Goal: Task Accomplishment & Management: Use online tool/utility

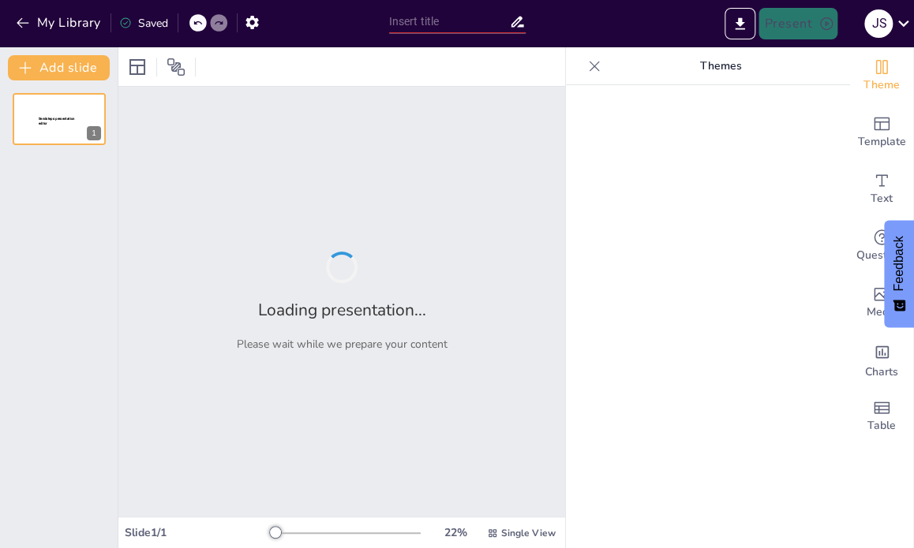
type input "Research: The Good, The Bad, and The Totally Confusing!"
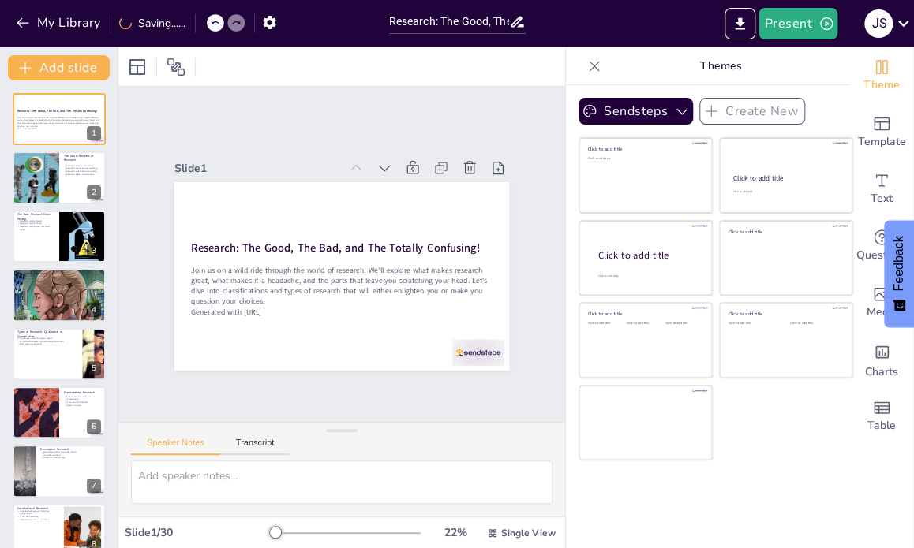
checkbox input "true"
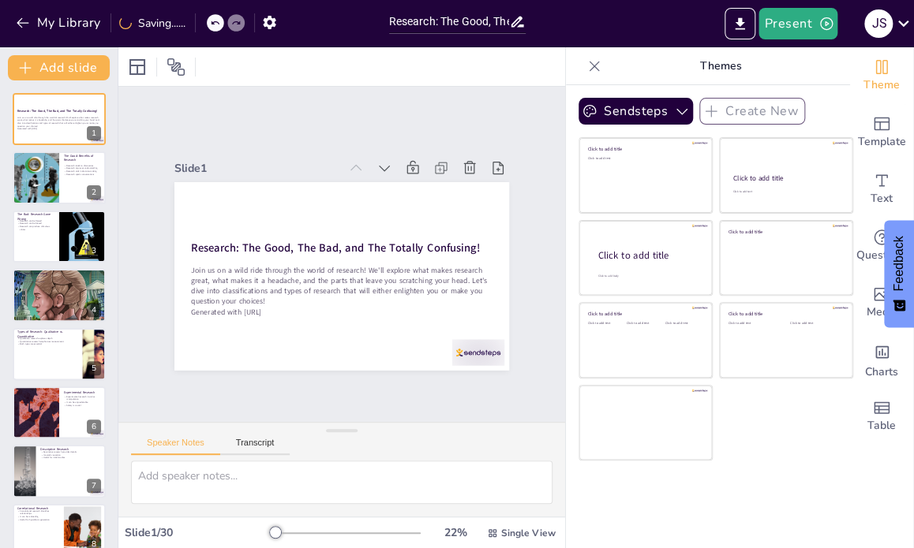
checkbox input "true"
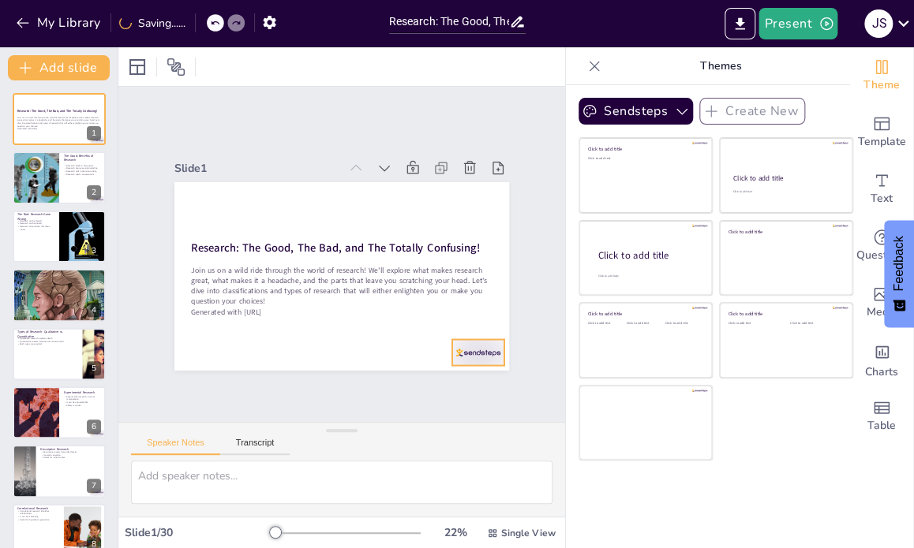
checkbox input "true"
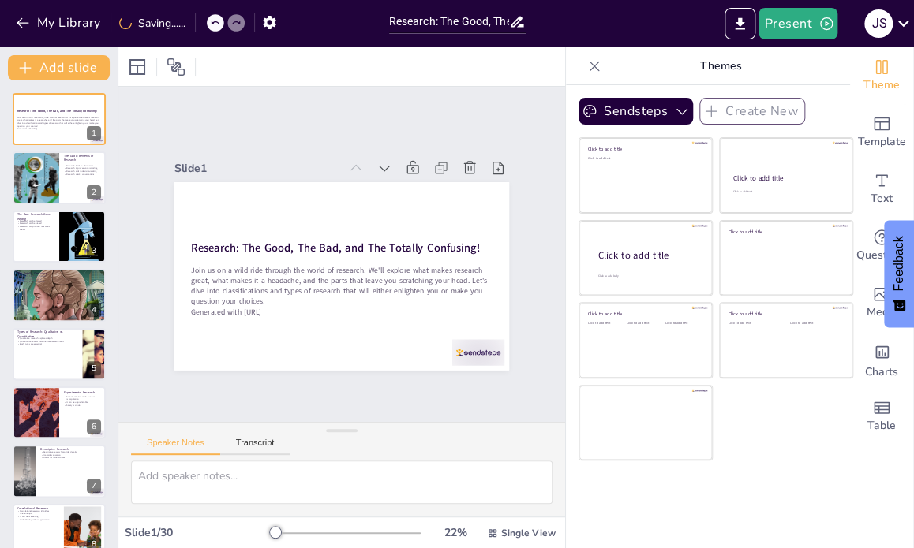
checkbox input "true"
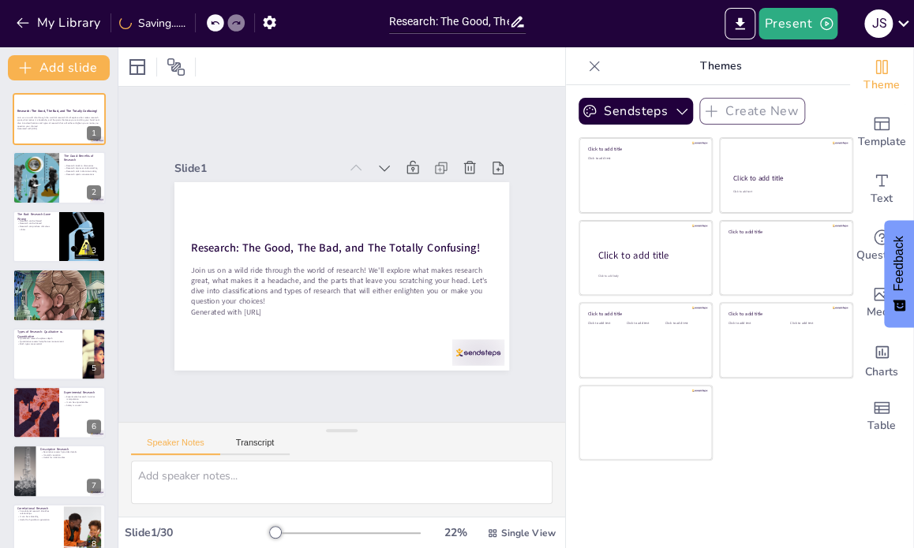
checkbox input "true"
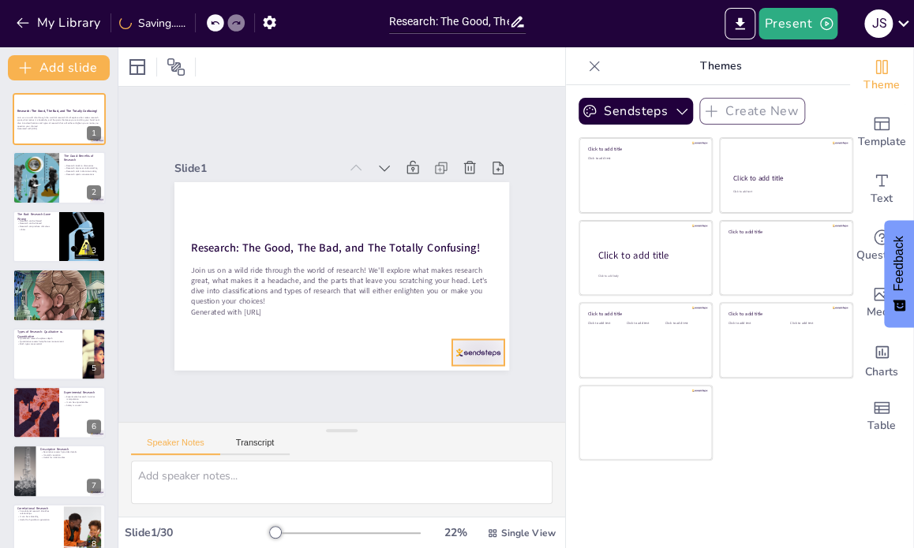
checkbox input "true"
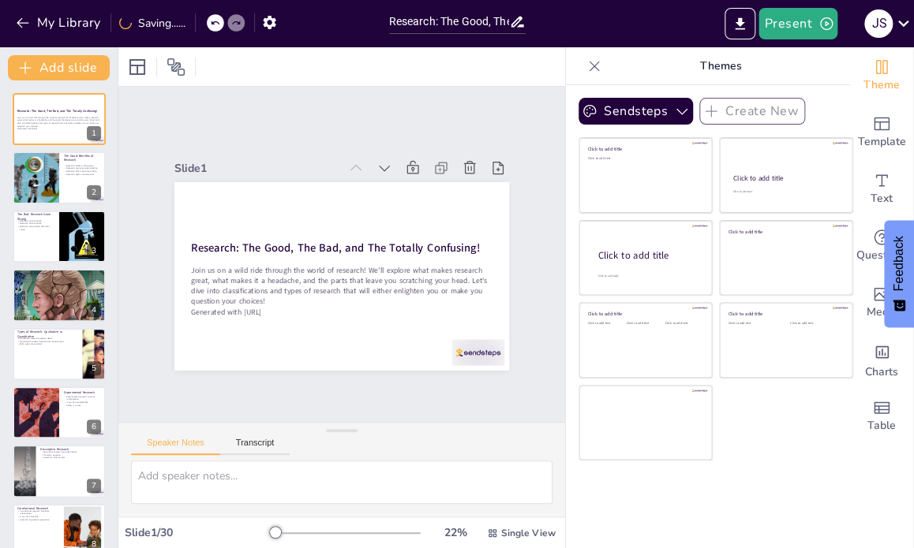
checkbox input "true"
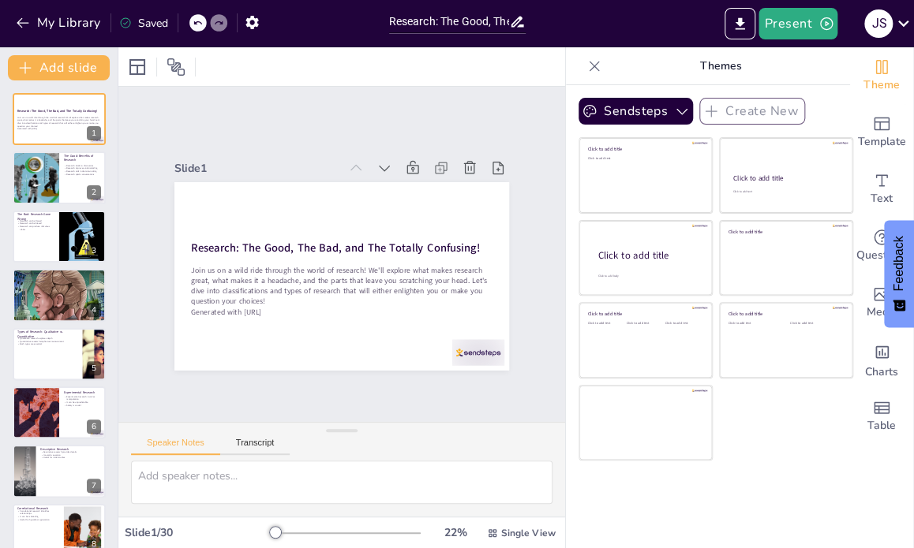
checkbox input "true"
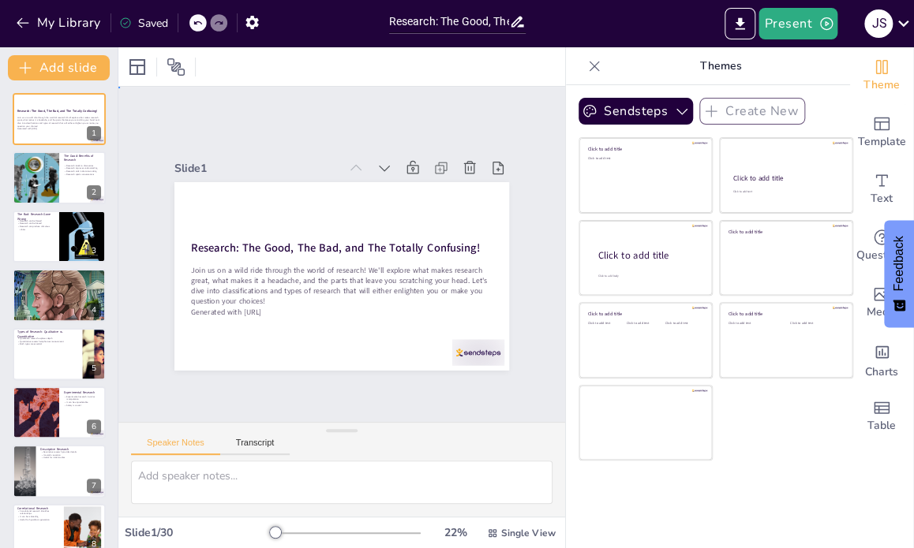
click at [517, 293] on div "Slide 1 Research: The Good, The Bad, and The Totally Confusing! Join us on a wi…" at bounding box center [342, 255] width 470 height 456
checkbox input "true"
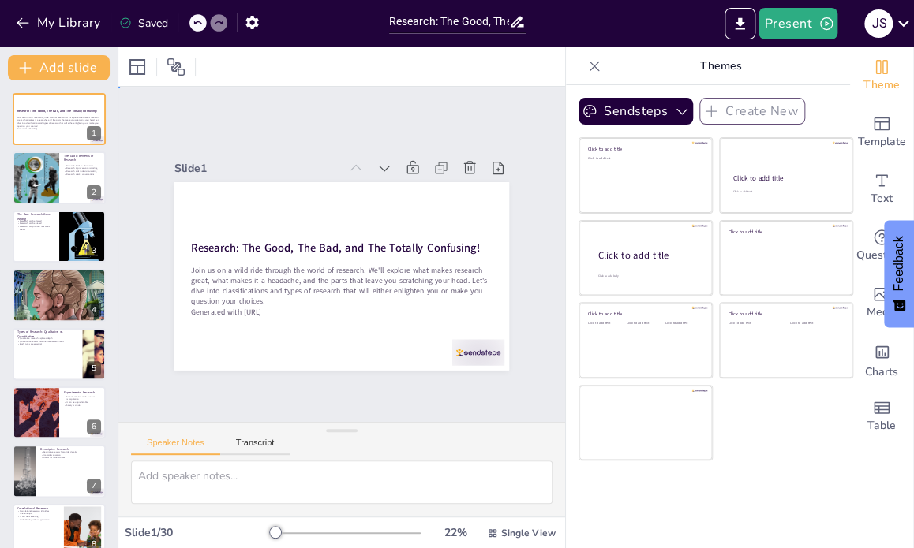
checkbox input "true"
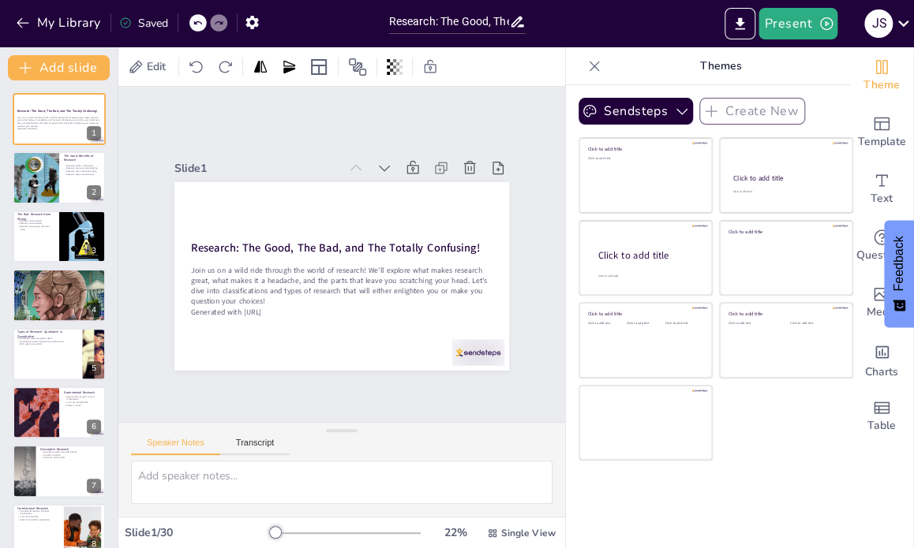
checkbox input "true"
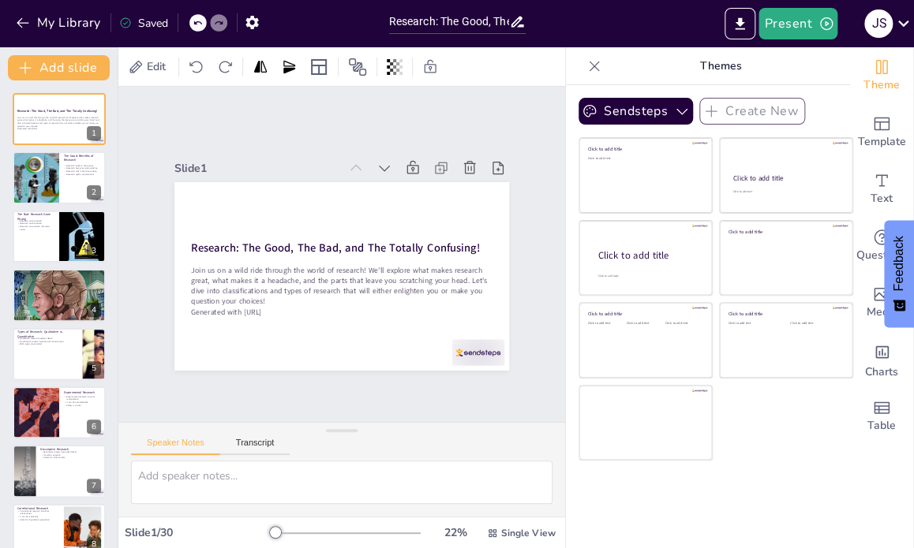
checkbox input "true"
click at [518, 298] on div "Slide 1 Research: The Good, The Bad, and The Totally Confusing! Join us on a wi…" at bounding box center [341, 255] width 455 height 470
checkbox input "true"
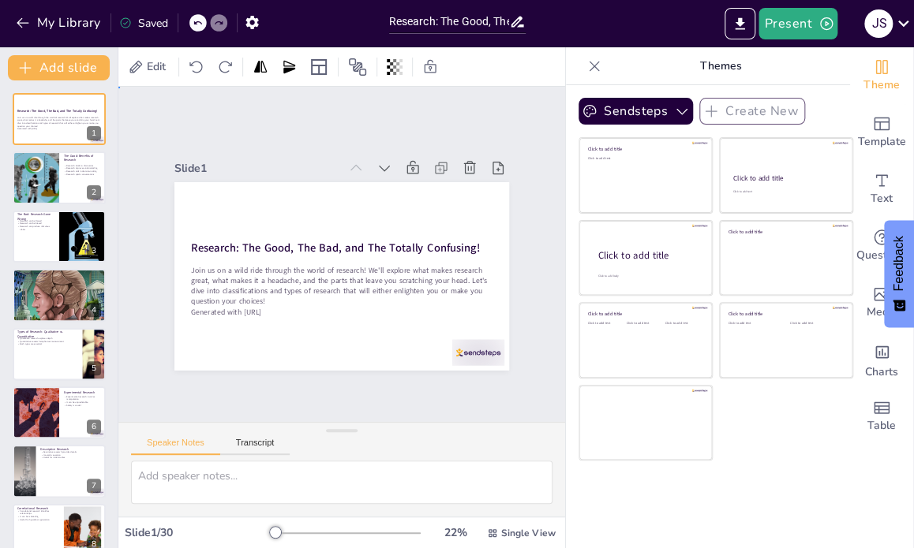
checkbox input "true"
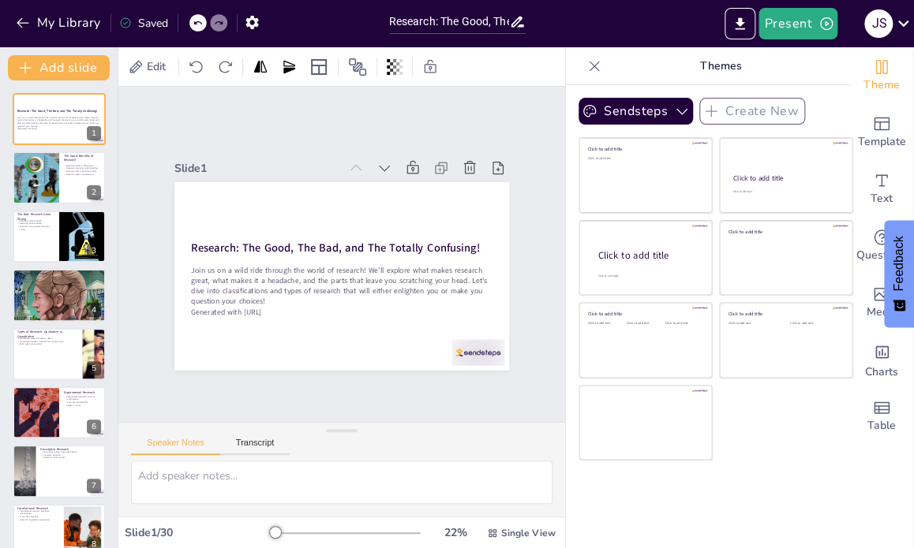
checkbox input "true"
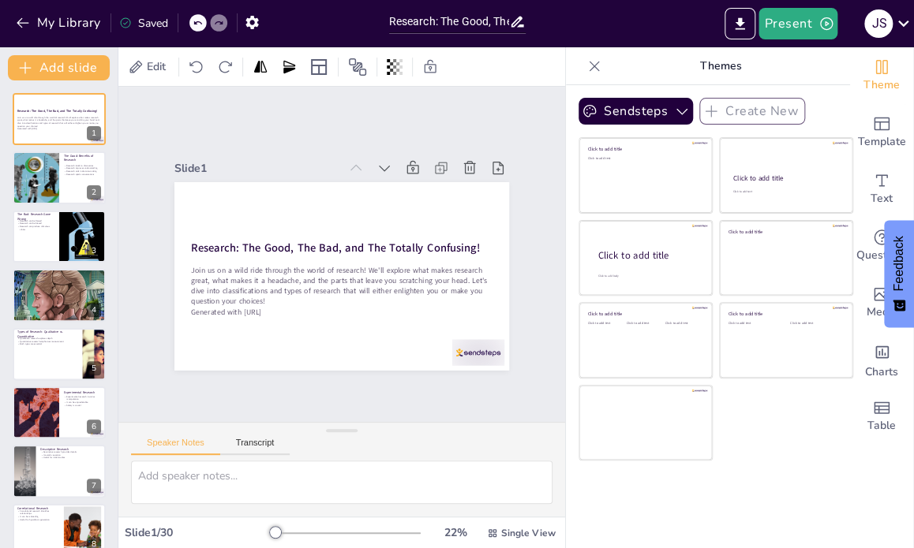
checkbox input "true"
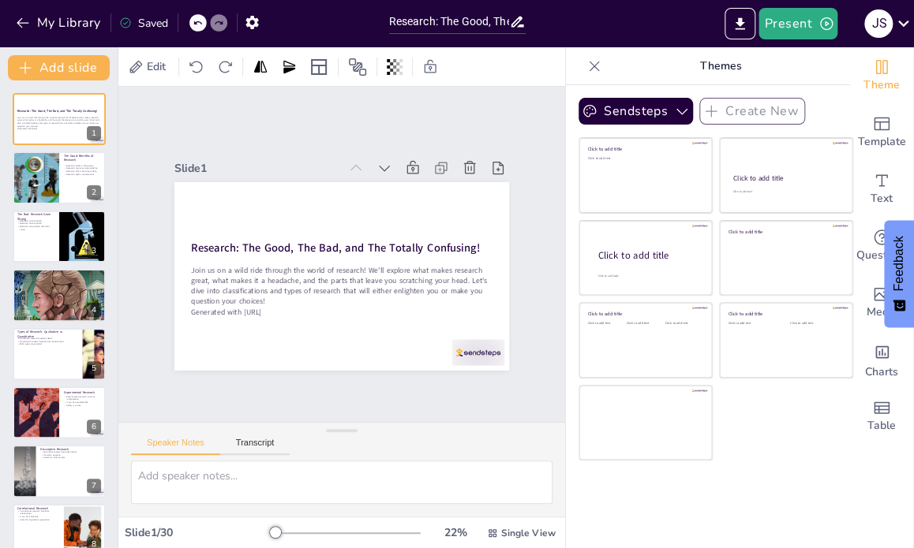
checkbox input "true"
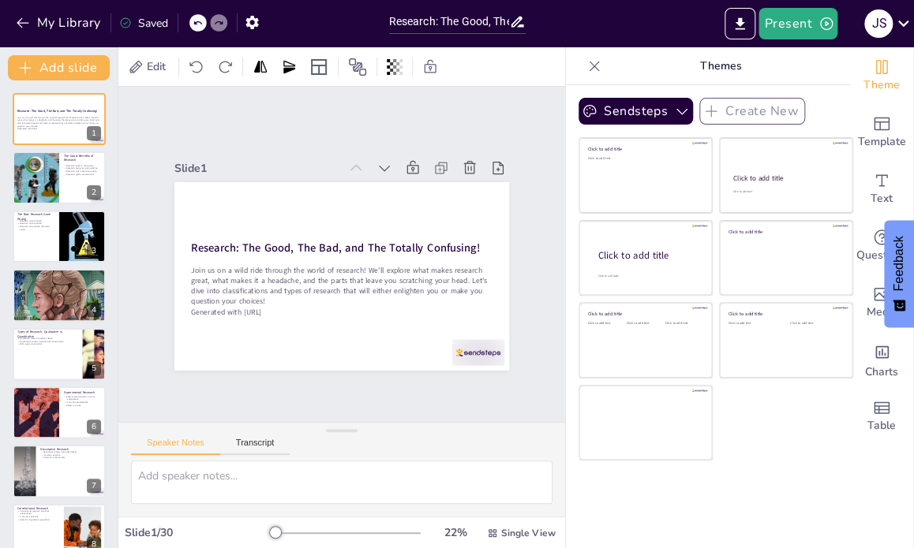
checkbox input "true"
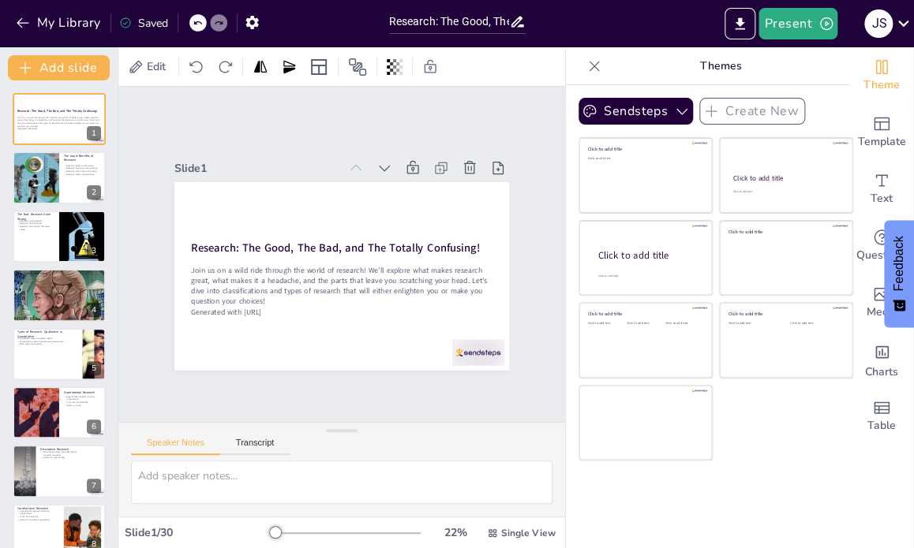
checkbox input "true"
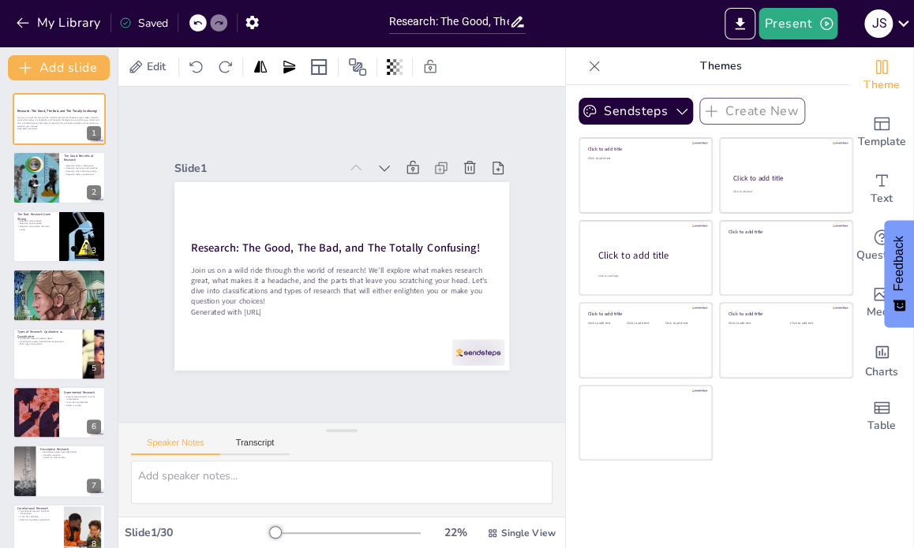
checkbox input "true"
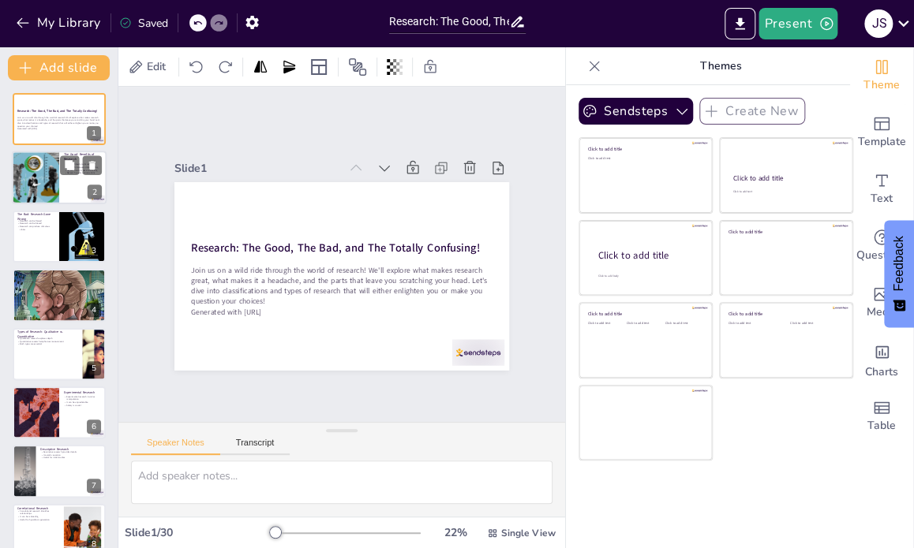
checkbox input "true"
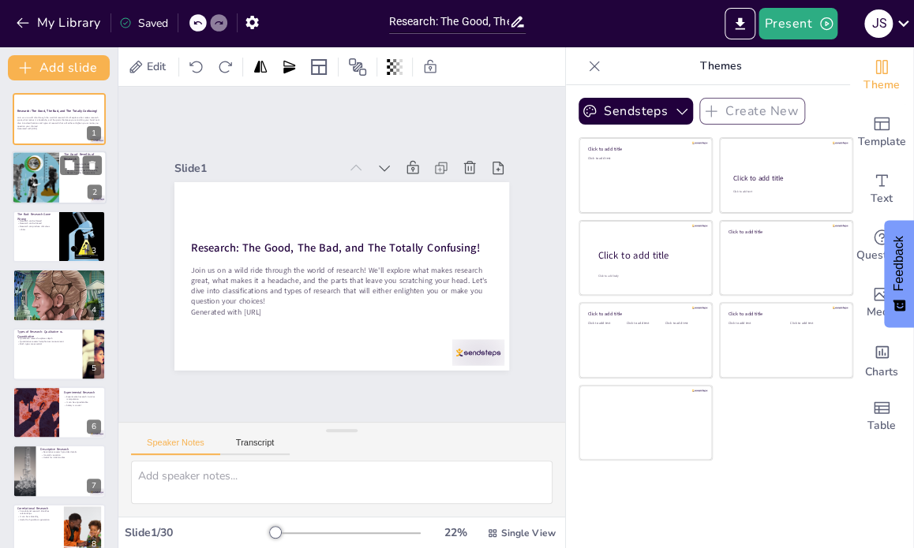
checkbox input "true"
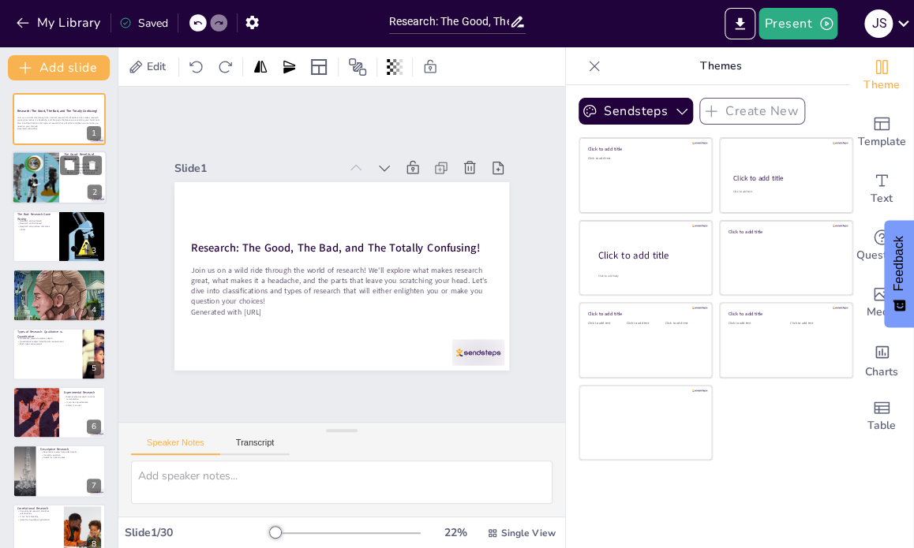
checkbox input "true"
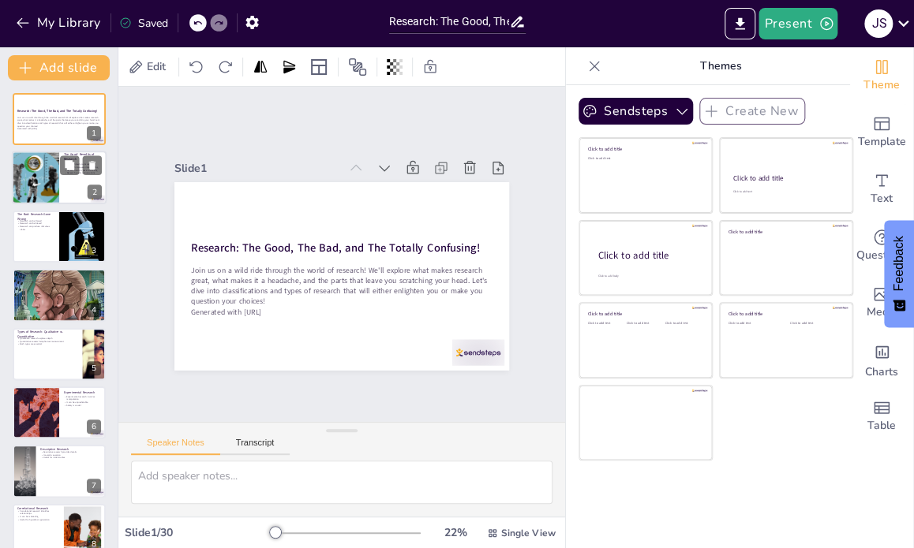
checkbox input "true"
click at [58, 173] on div at bounding box center [35, 179] width 102 height 54
type textarea "Discoveries are often the highlight of research, leading to breakthroughs that …"
checkbox input "true"
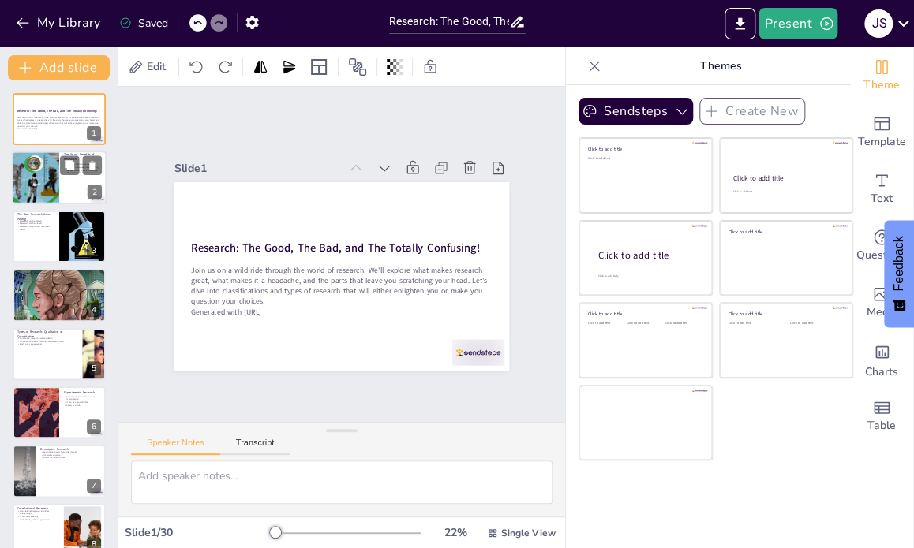
checkbox input "true"
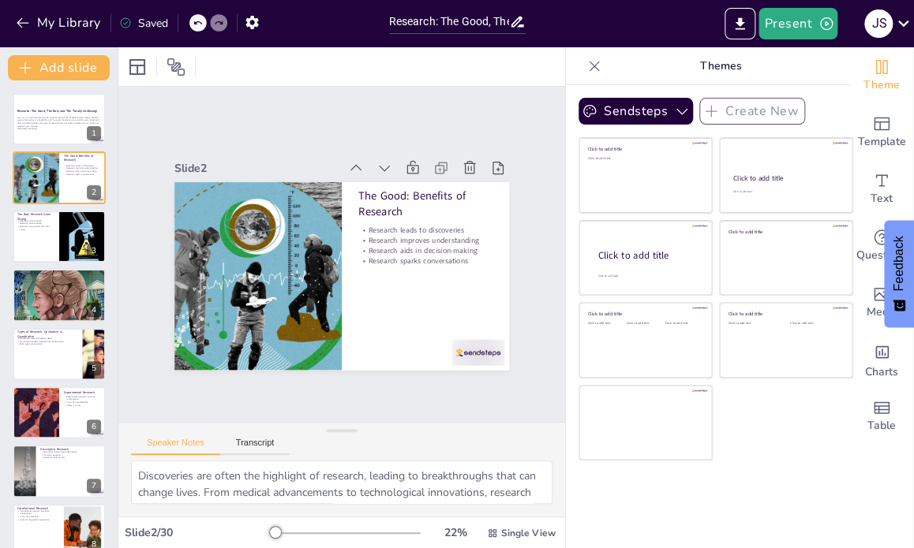
checkbox input "true"
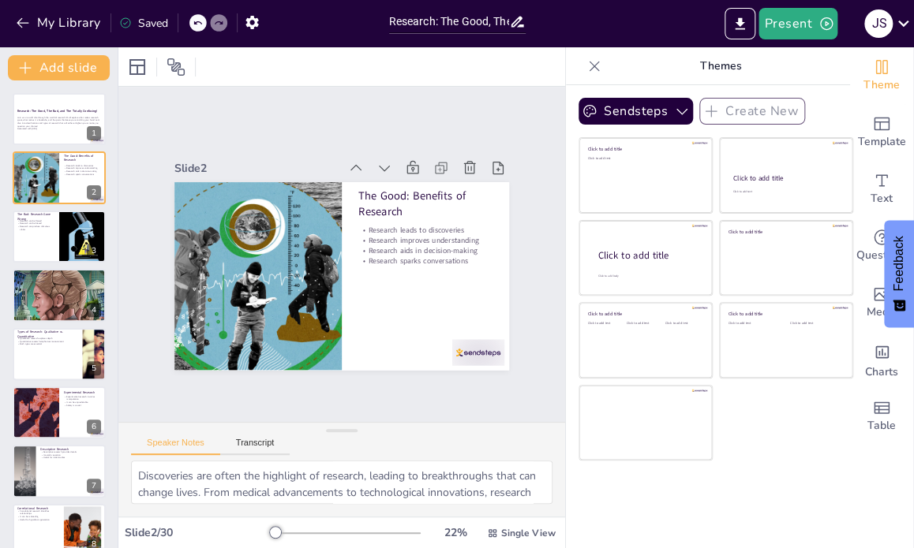
checkbox input "true"
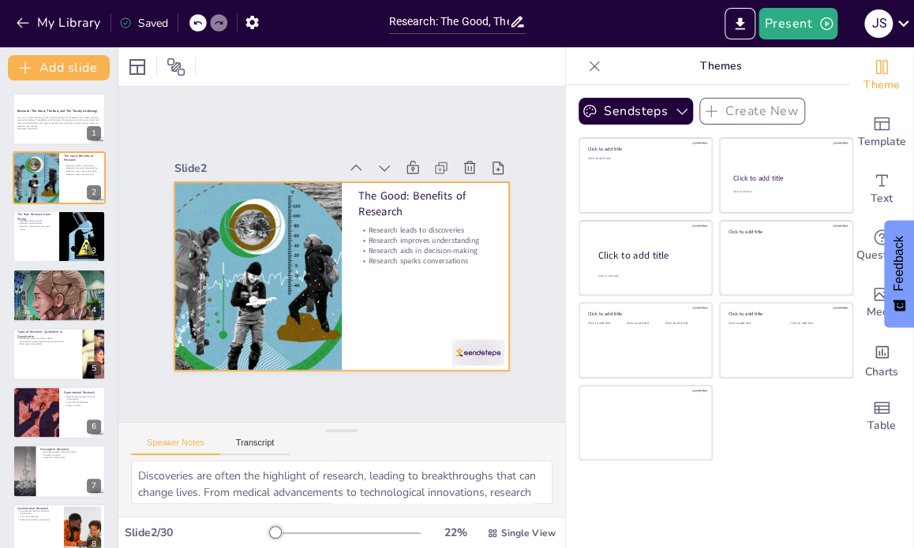
checkbox input "true"
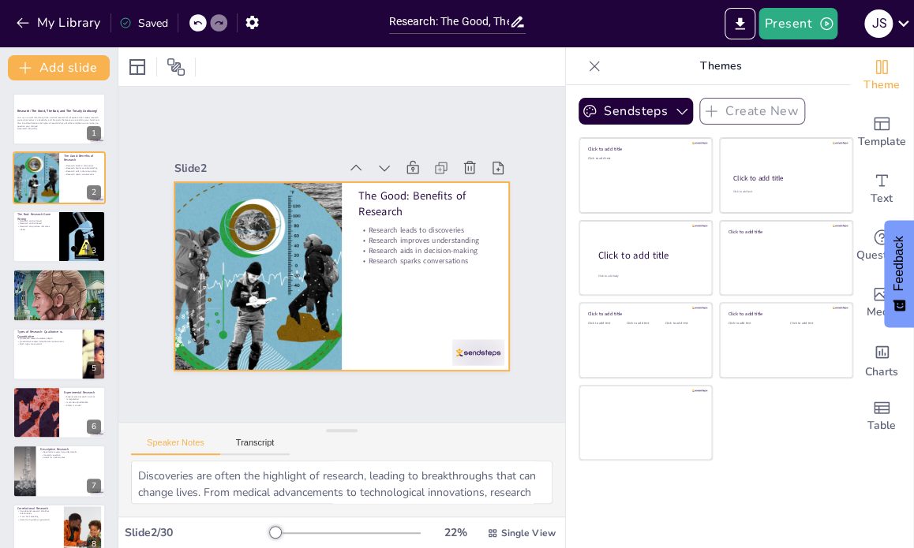
checkbox input "true"
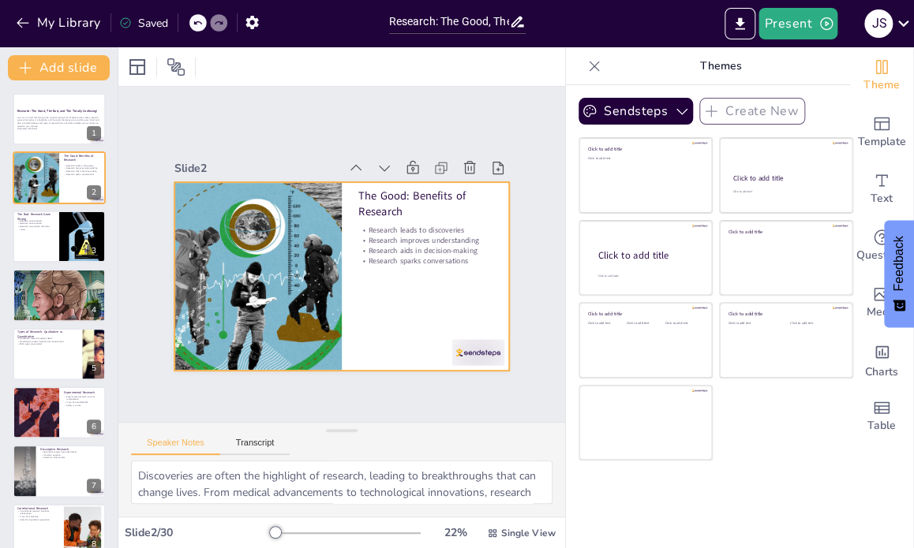
checkbox input "true"
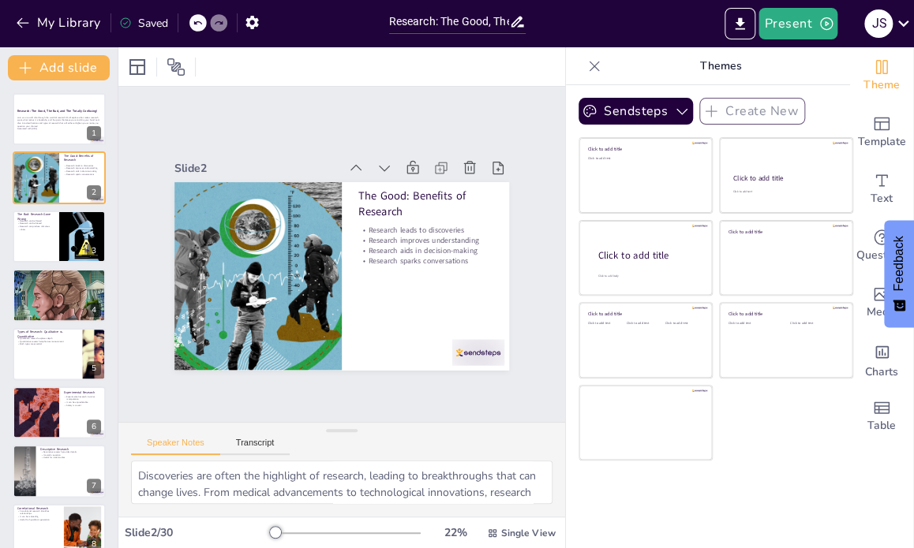
checkbox input "true"
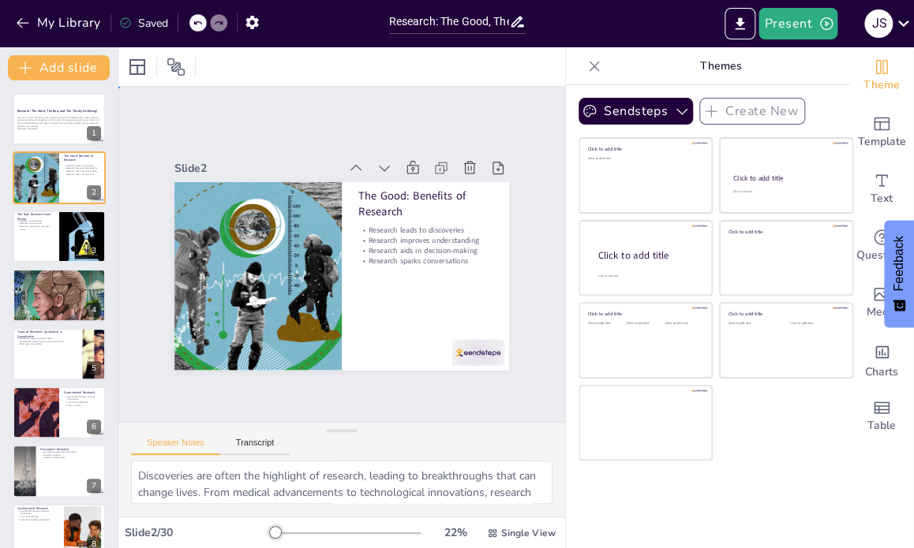
click at [499, 383] on div "Slide 1 Research: The Good, The Bad, and The Totally Confusing! Join us on a wi…" at bounding box center [341, 254] width 545 height 488
checkbox input "true"
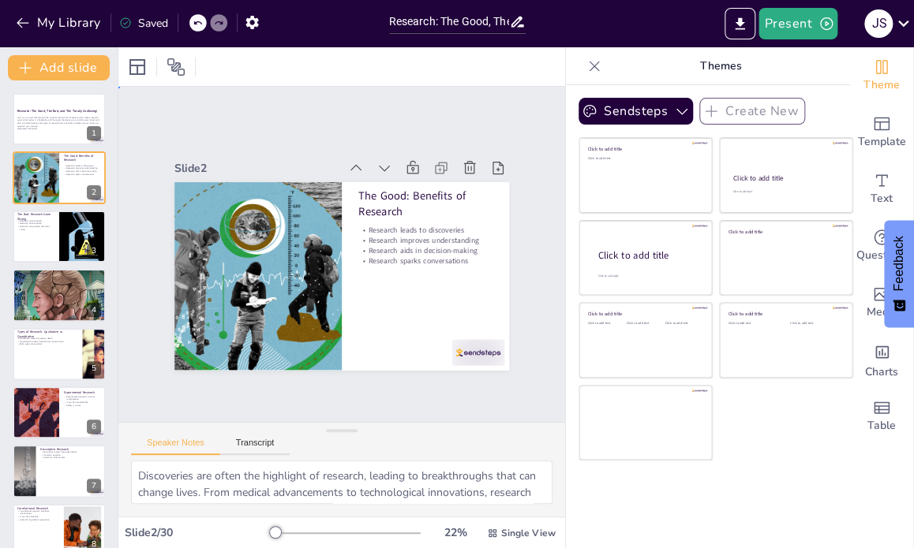
checkbox input "true"
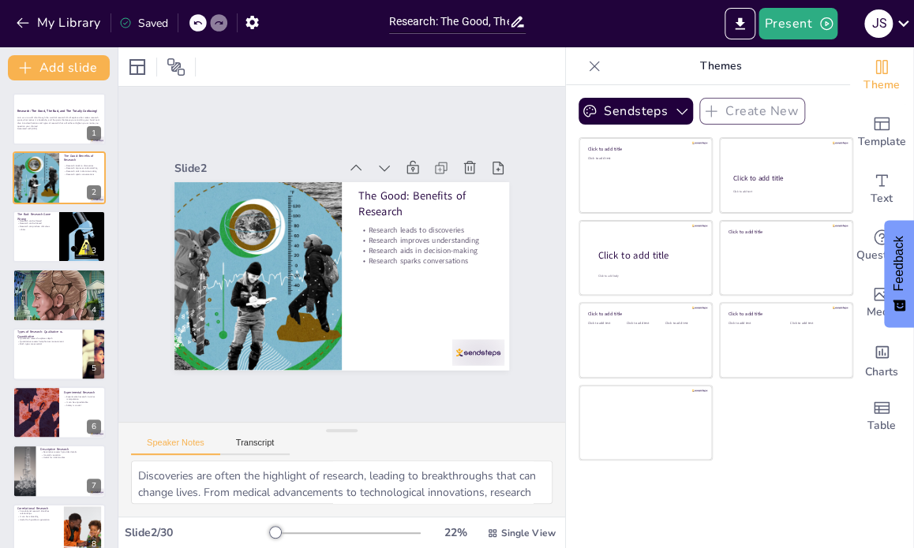
checkbox input "true"
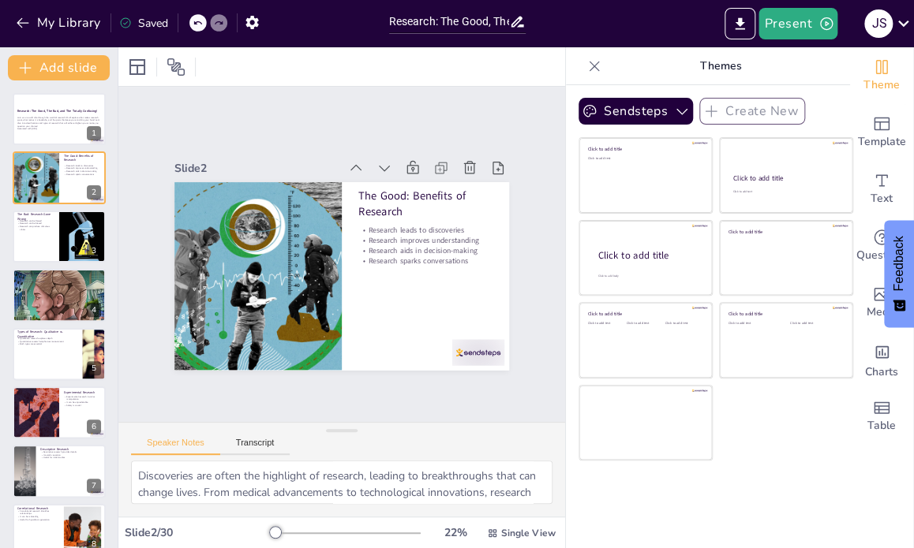
checkbox input "true"
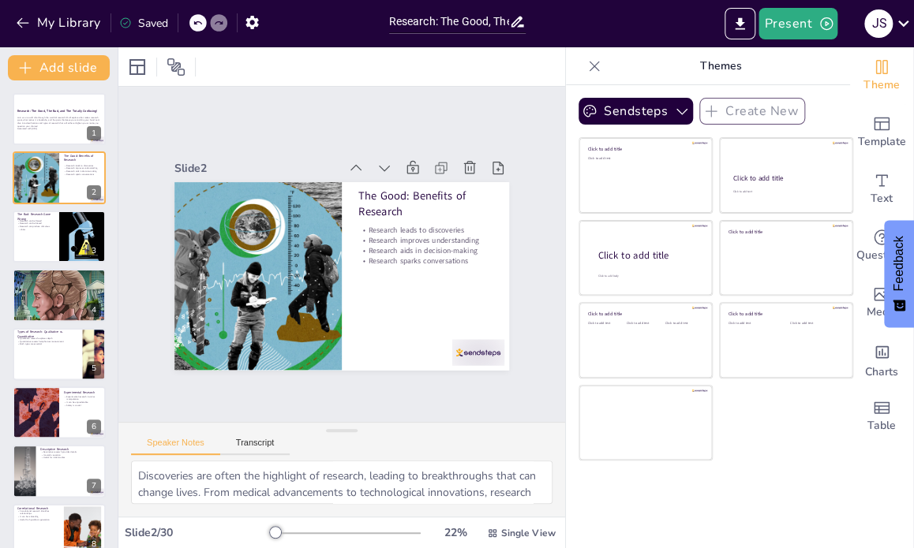
checkbox input "true"
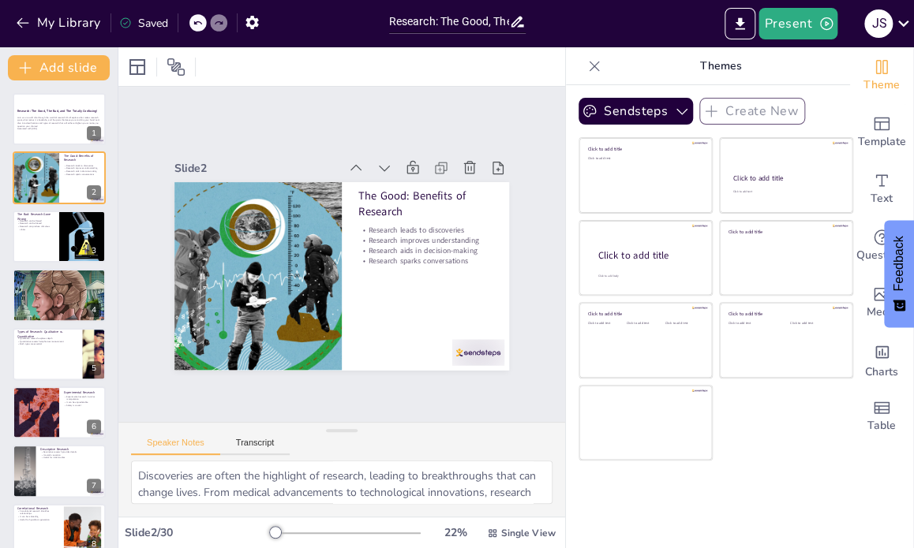
checkbox input "true"
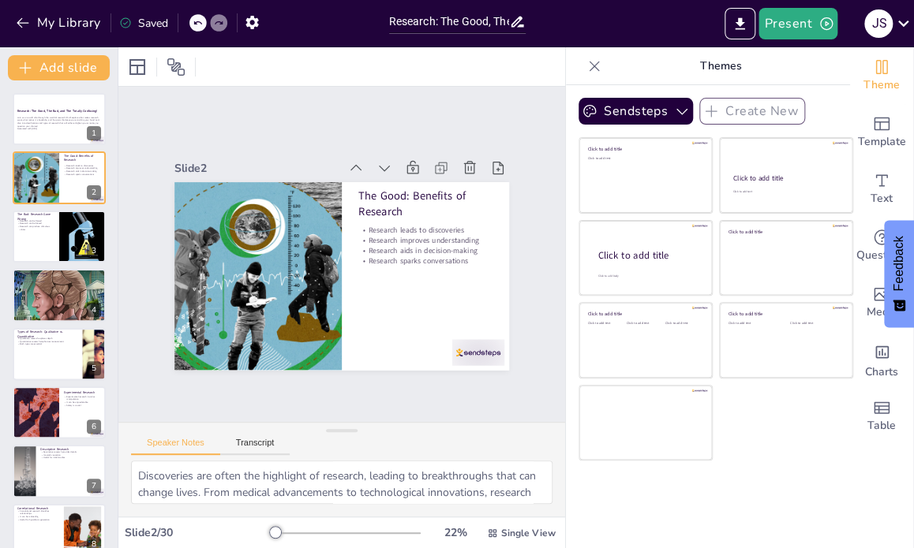
checkbox input "true"
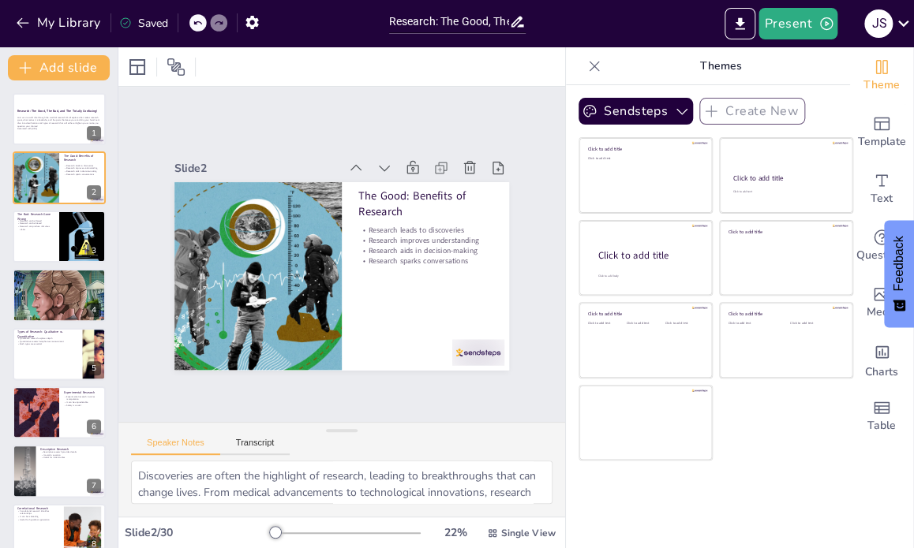
checkbox input "true"
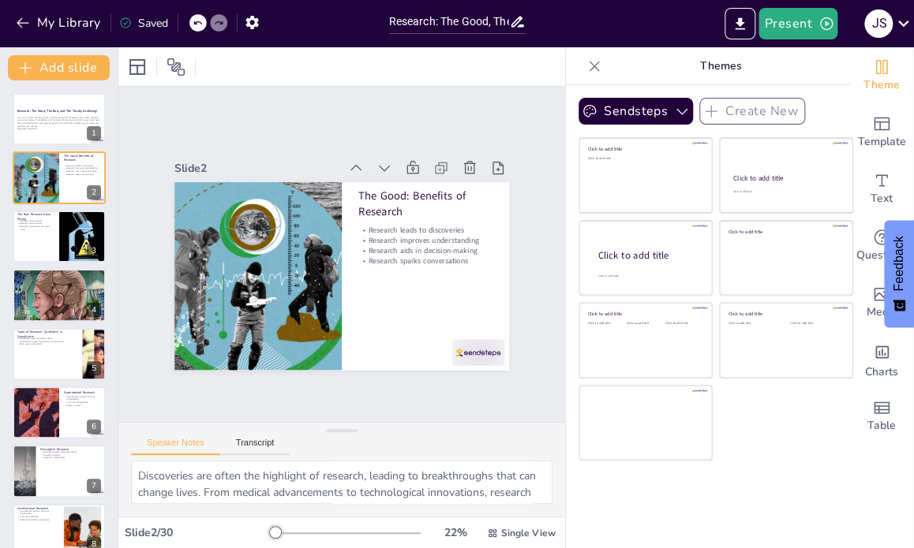
checkbox input "true"
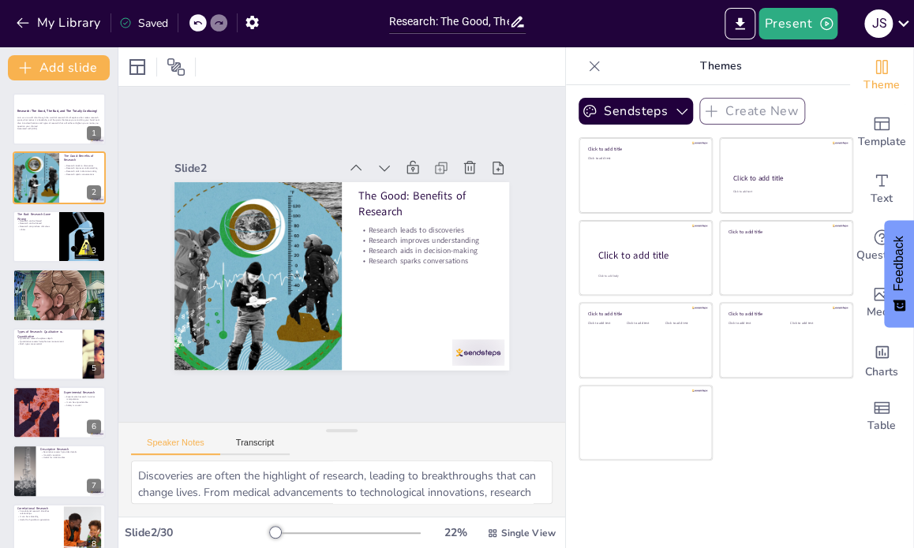
checkbox input "true"
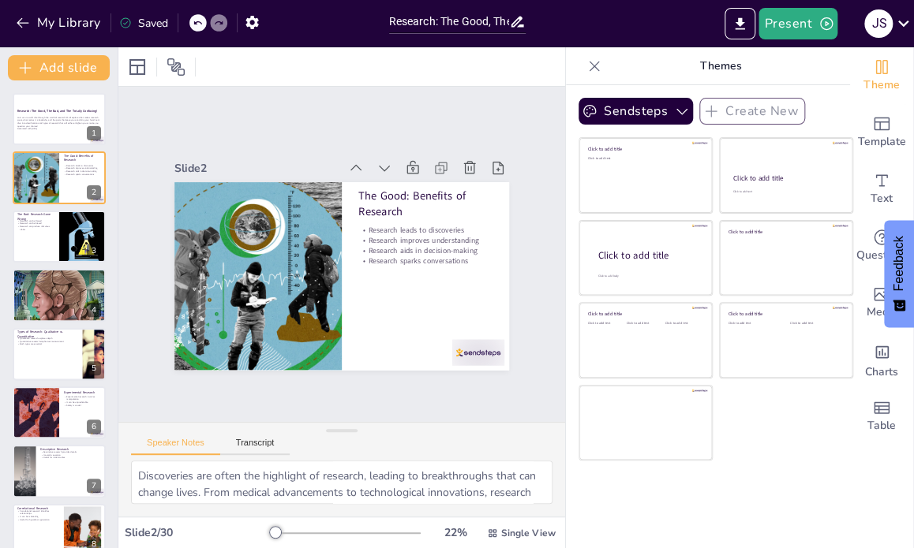
checkbox input "true"
click at [740, 21] on icon "Export to PowerPoint" at bounding box center [739, 23] width 9 height 12
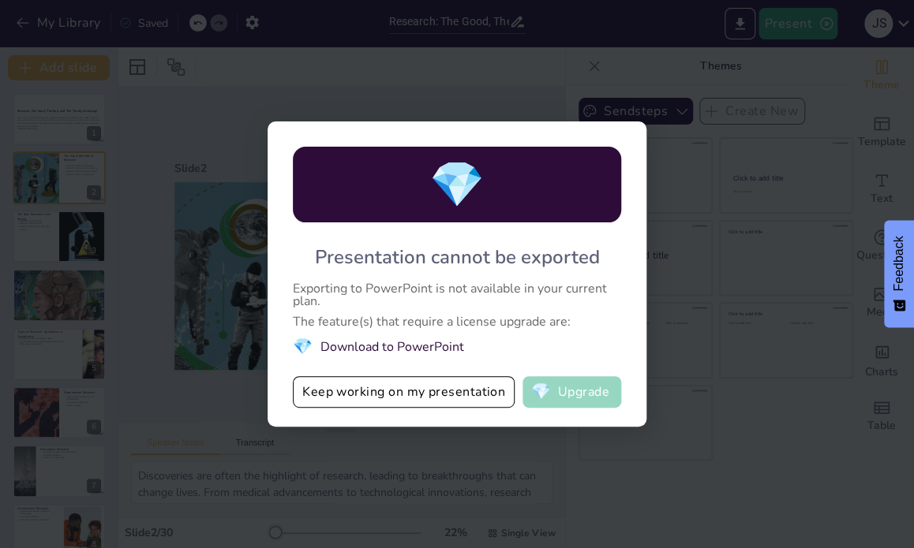
click at [573, 387] on button "💎 Upgrade" at bounding box center [571, 392] width 99 height 32
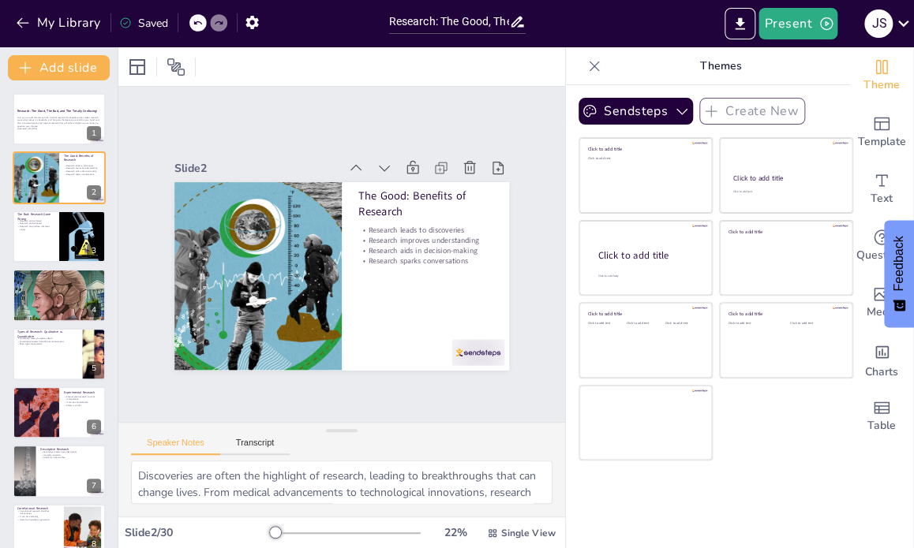
click at [590, 62] on icon at bounding box center [595, 66] width 10 height 10
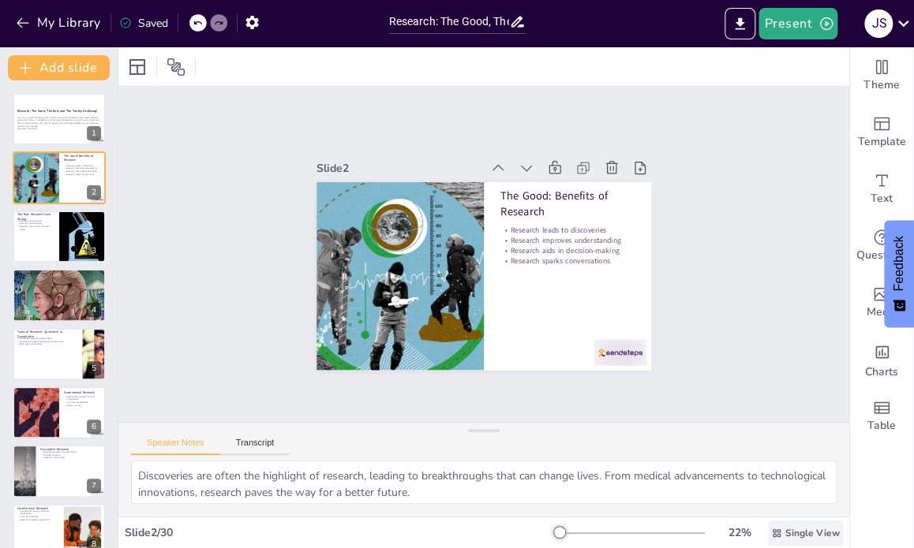
click at [785, 530] on span "Single View" at bounding box center [812, 533] width 54 height 13
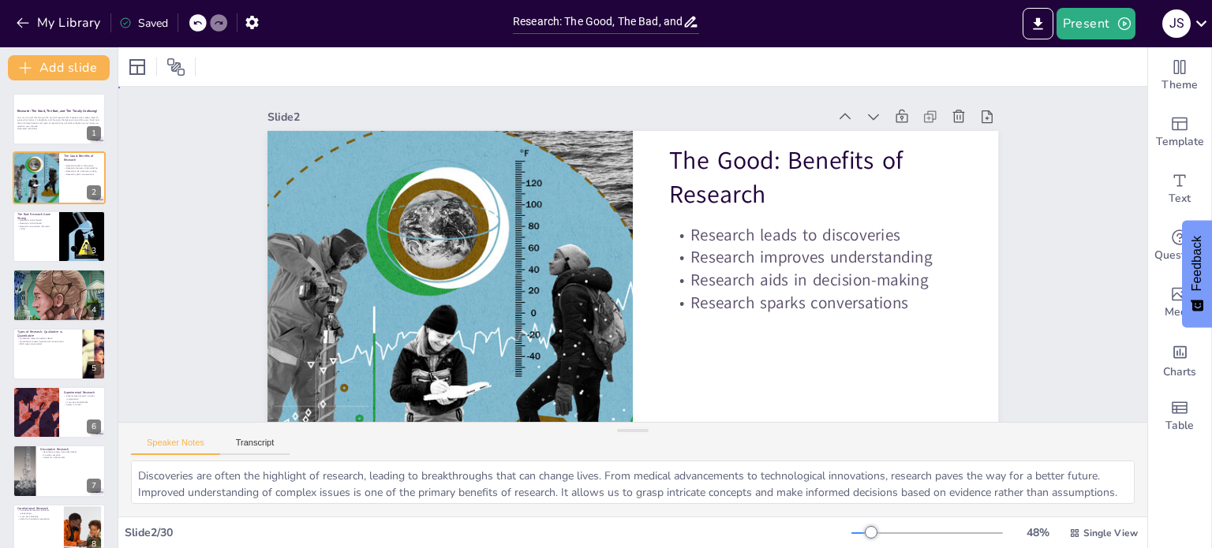
click at [913, 268] on div "Slide 1 Research: The Good, The Bad, and The Totally Confusing! Join us on a wi…" at bounding box center [608, 309] width 1125 height 835
click at [862, 384] on icon at bounding box center [872, 394] width 21 height 21
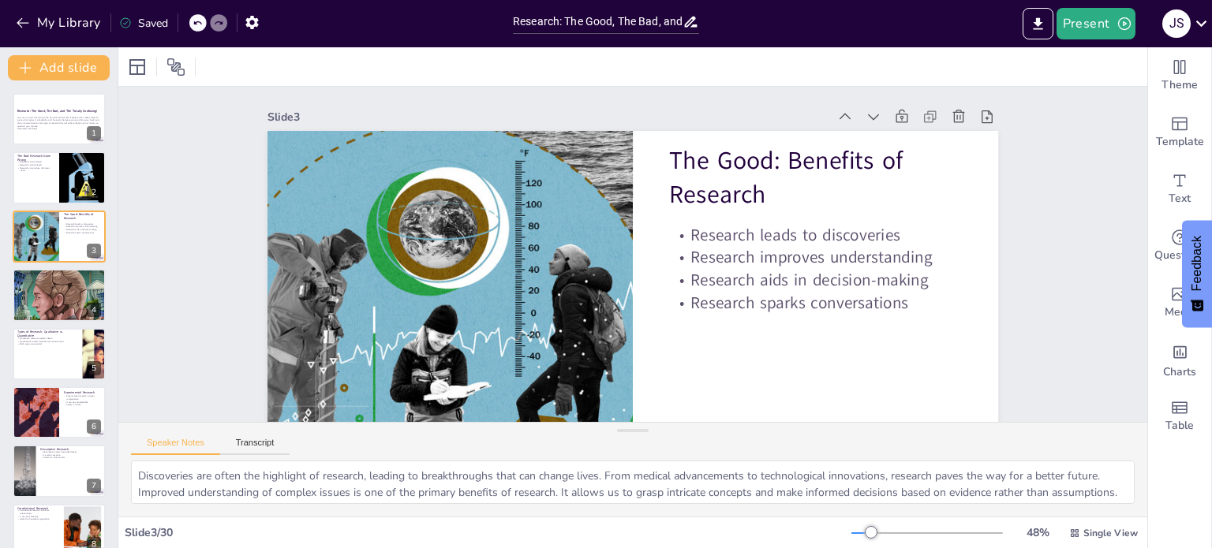
click at [893, 302] on icon at bounding box center [904, 313] width 22 height 22
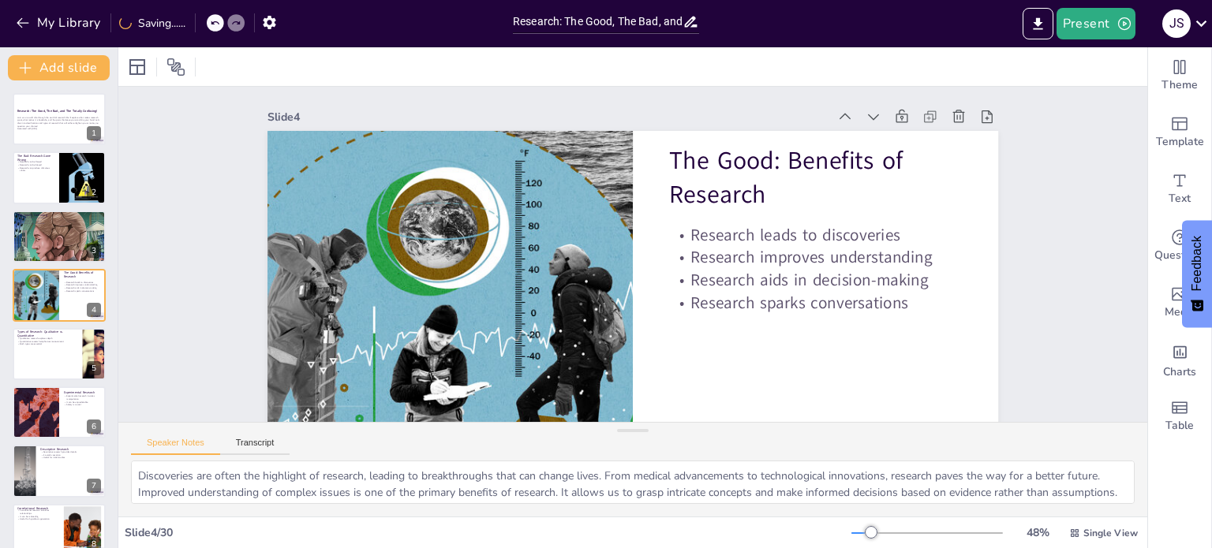
click at [888, 160] on icon at bounding box center [897, 169] width 19 height 19
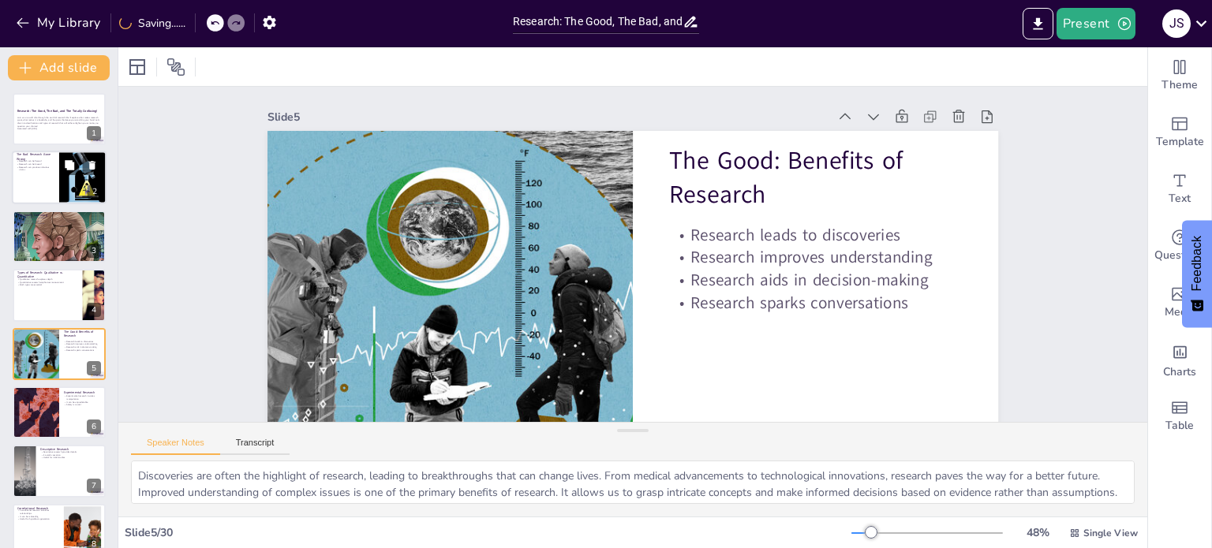
click at [22, 189] on div at bounding box center [59, 179] width 95 height 54
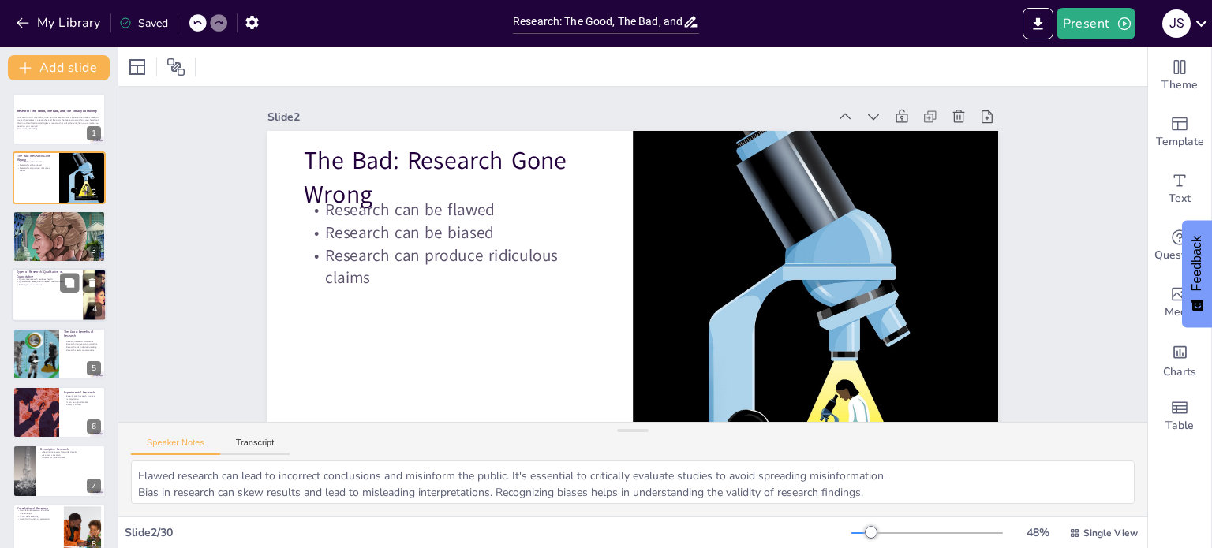
click at [47, 284] on p "Both types are essential" at bounding box center [48, 285] width 62 height 3
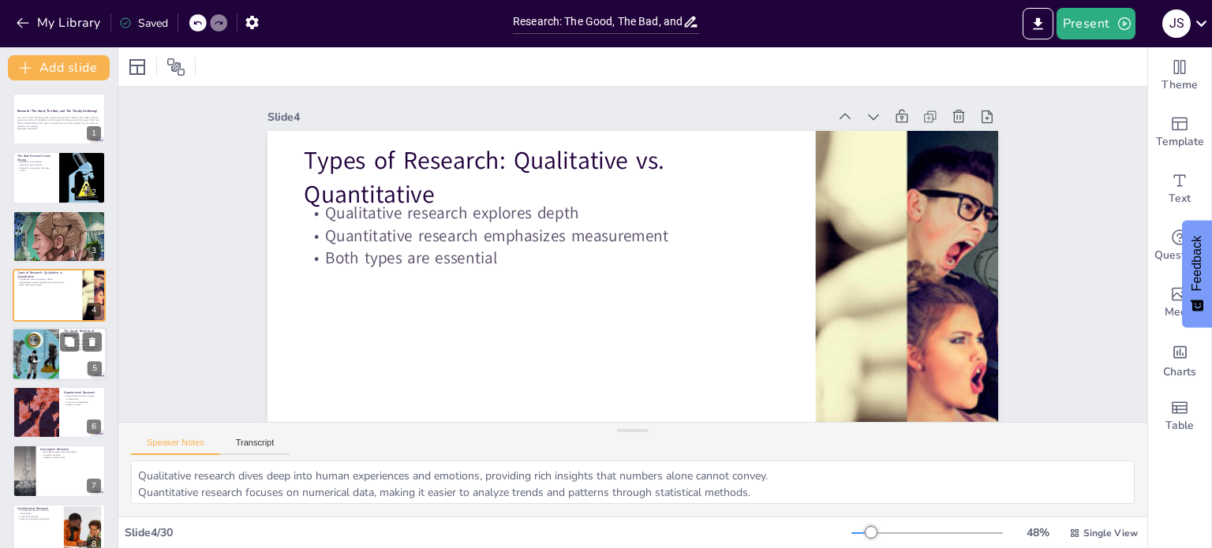
click at [59, 342] on div at bounding box center [35, 355] width 102 height 54
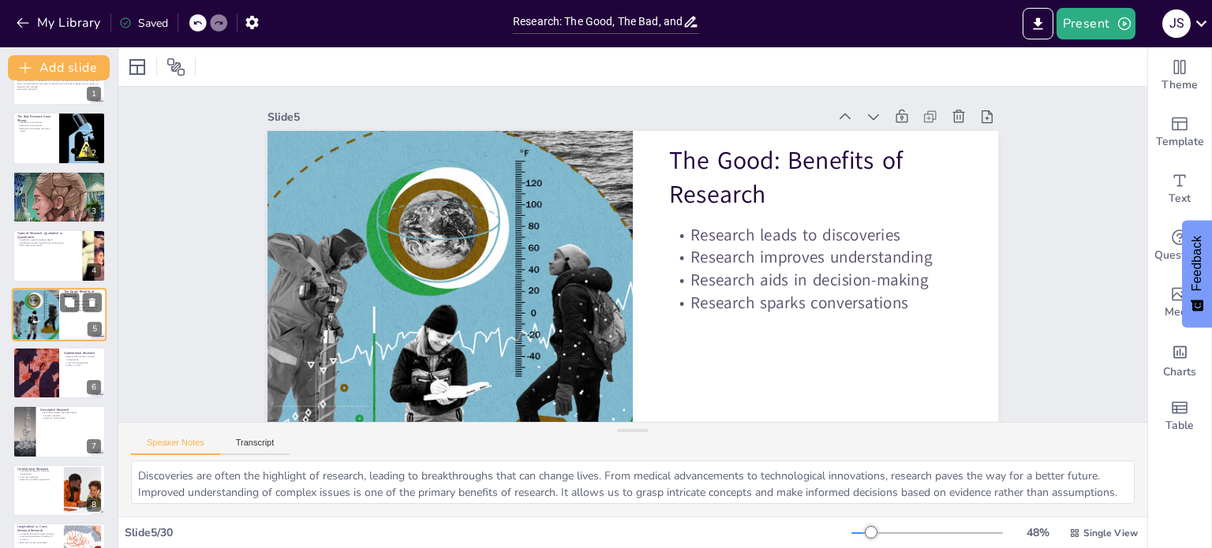
click at [42, 373] on div at bounding box center [35, 373] width 95 height 54
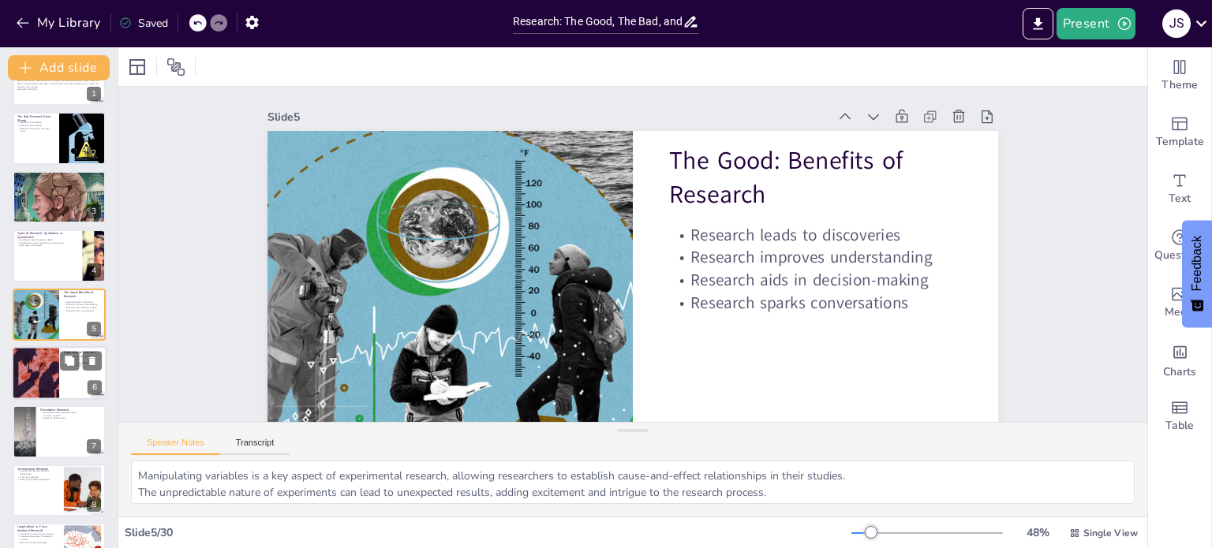
scroll to position [98, 0]
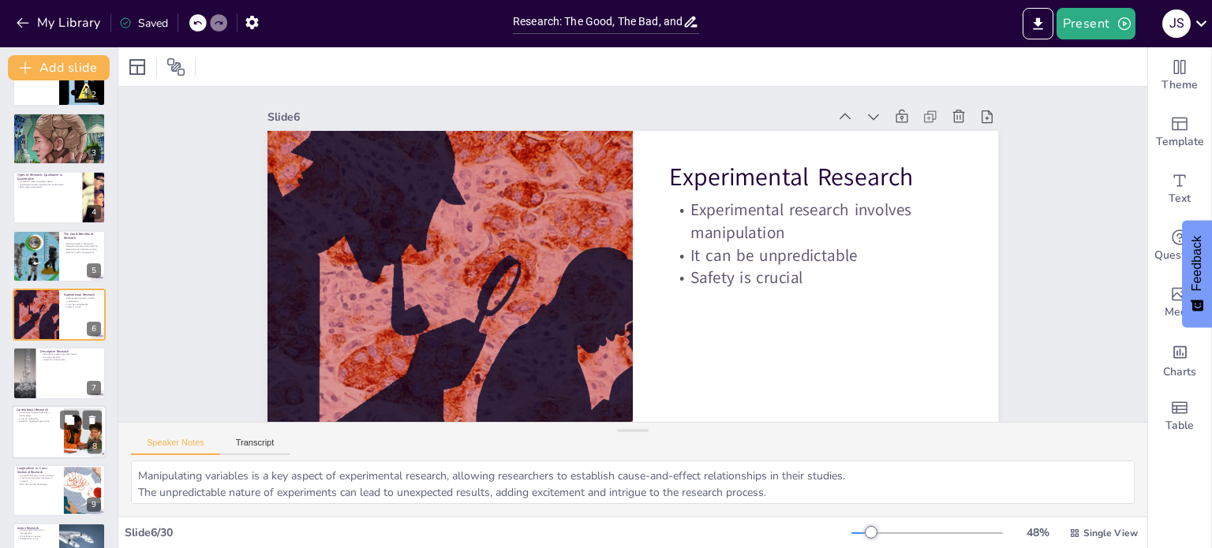
click at [48, 434] on div at bounding box center [59, 433] width 95 height 54
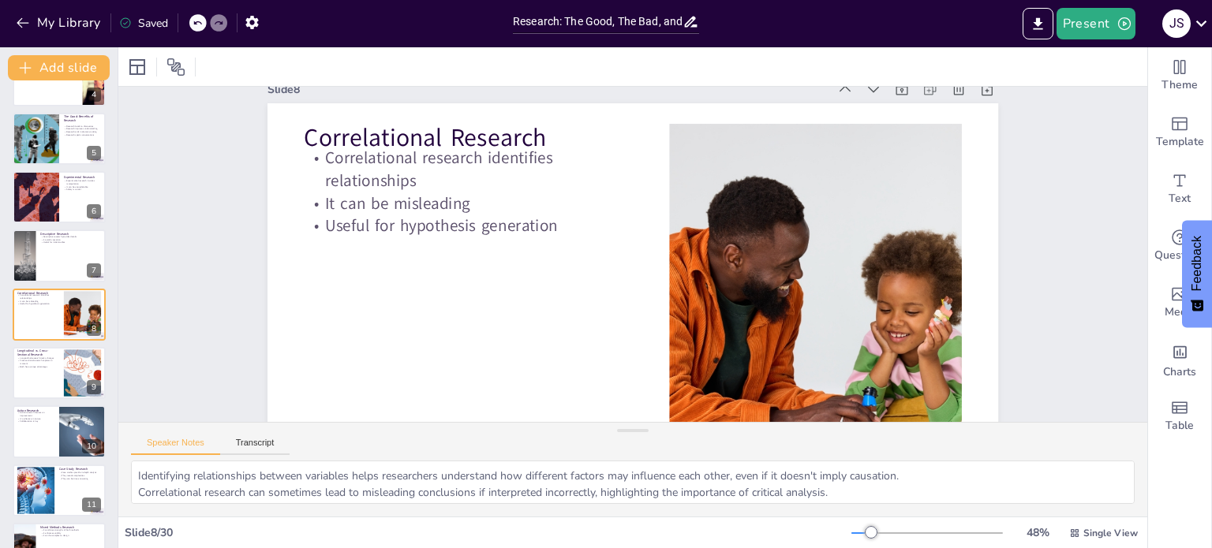
scroll to position [25, 0]
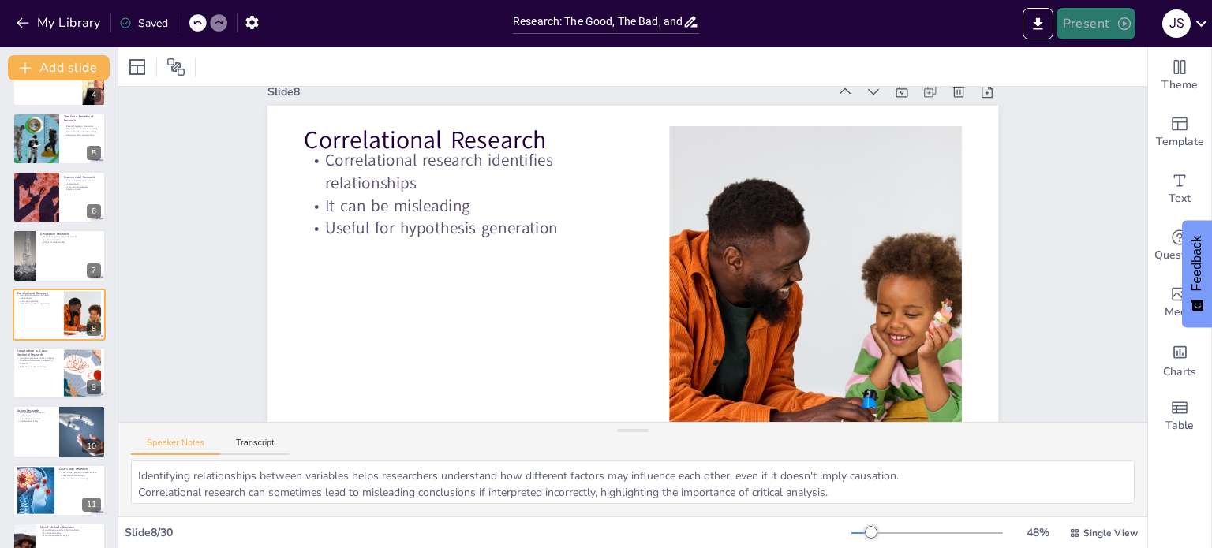
click at [913, 26] on button "Present" at bounding box center [1096, 24] width 79 height 32
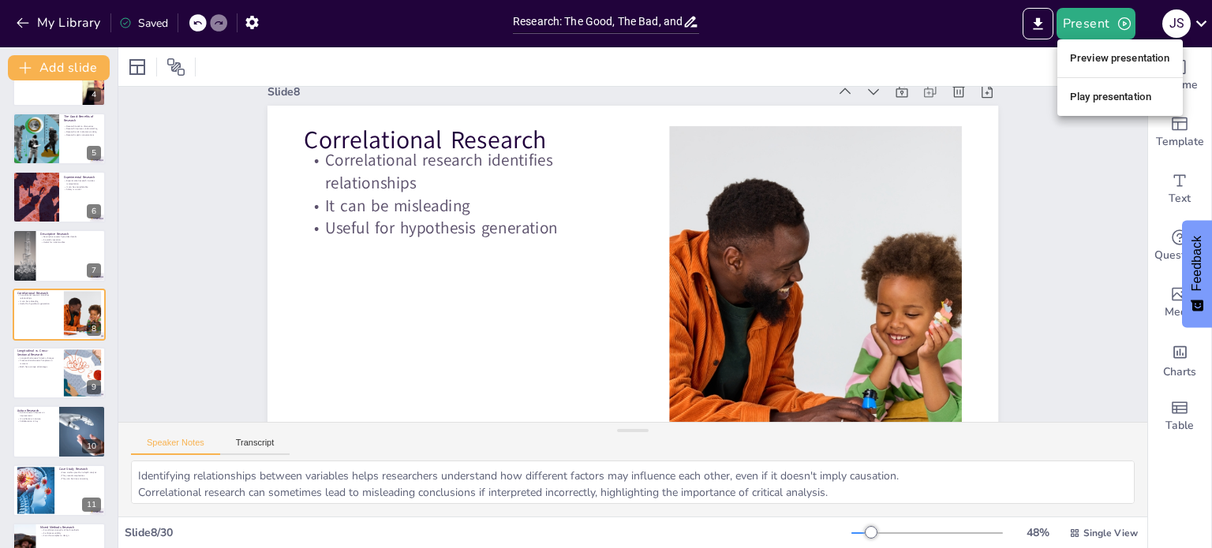
click at [913, 61] on li "Preview presentation" at bounding box center [1119, 58] width 125 height 25
